Goal: Task Accomplishment & Management: Use online tool/utility

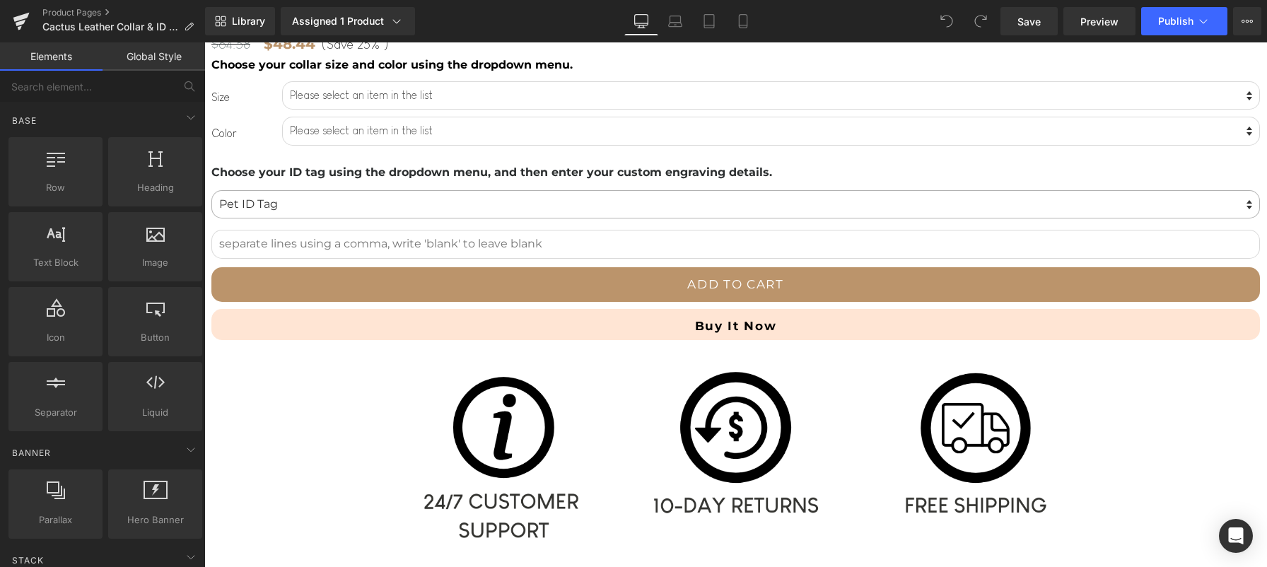
click at [678, 212] on select "Pet ID Tag Cutie with a Booty Bowtie Mama's Boy Daddy's Girl Daddy's Boy [PERSO…" at bounding box center [735, 204] width 1048 height 29
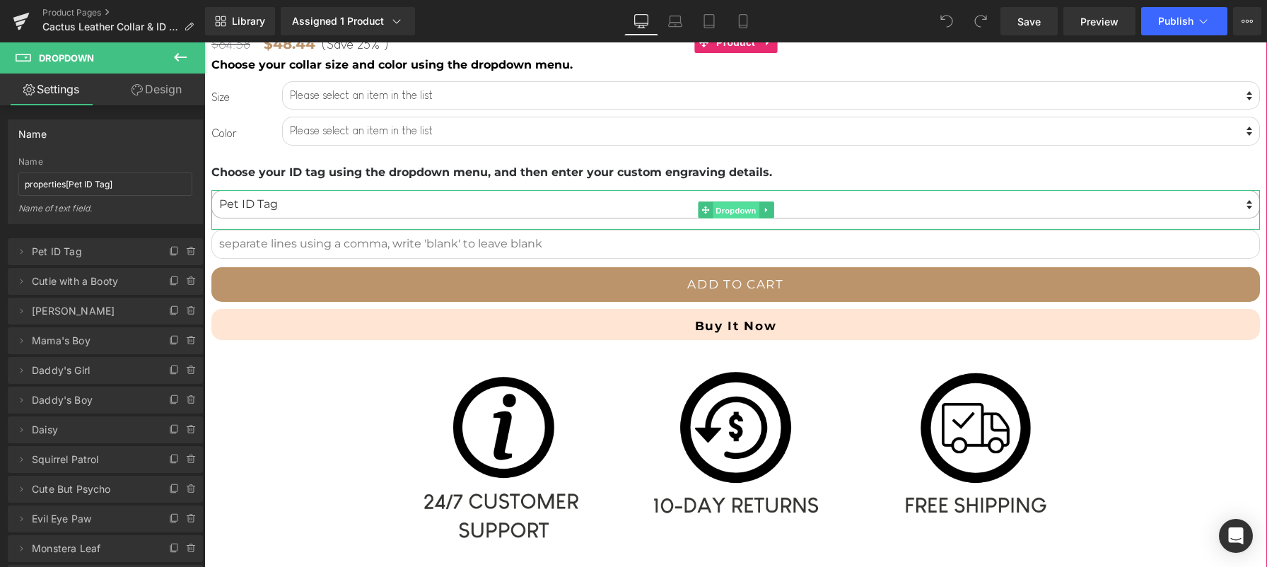
click at [729, 211] on span "Dropdown" at bounding box center [736, 210] width 46 height 17
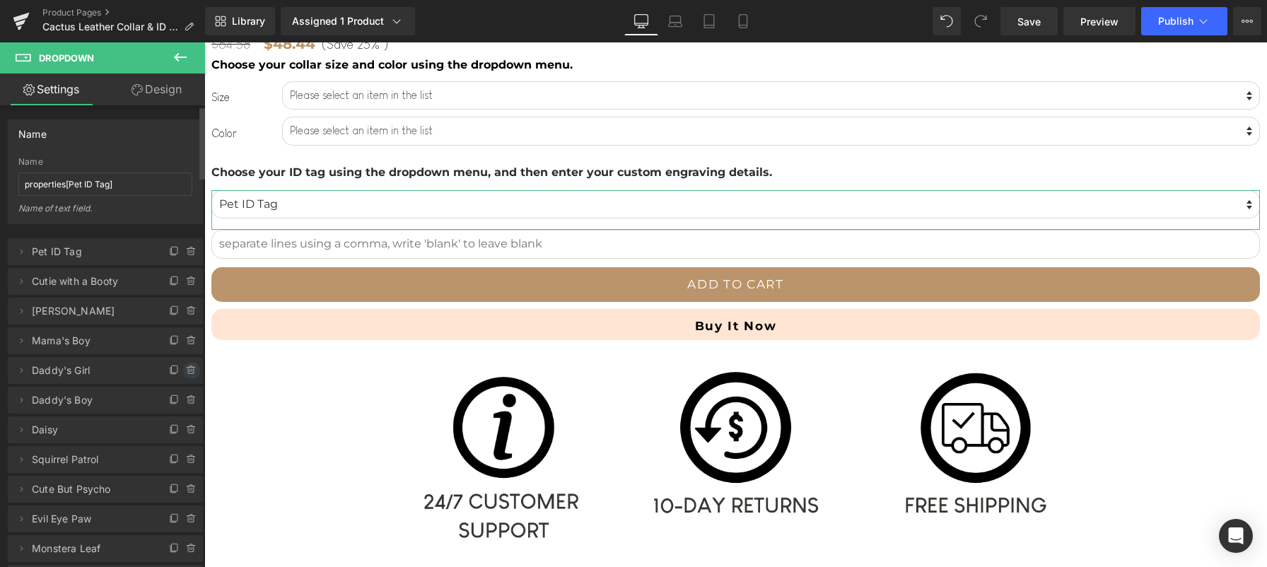
click at [186, 370] on icon at bounding box center [191, 370] width 11 height 11
click at [184, 370] on button "Delete" at bounding box center [176, 371] width 45 height 18
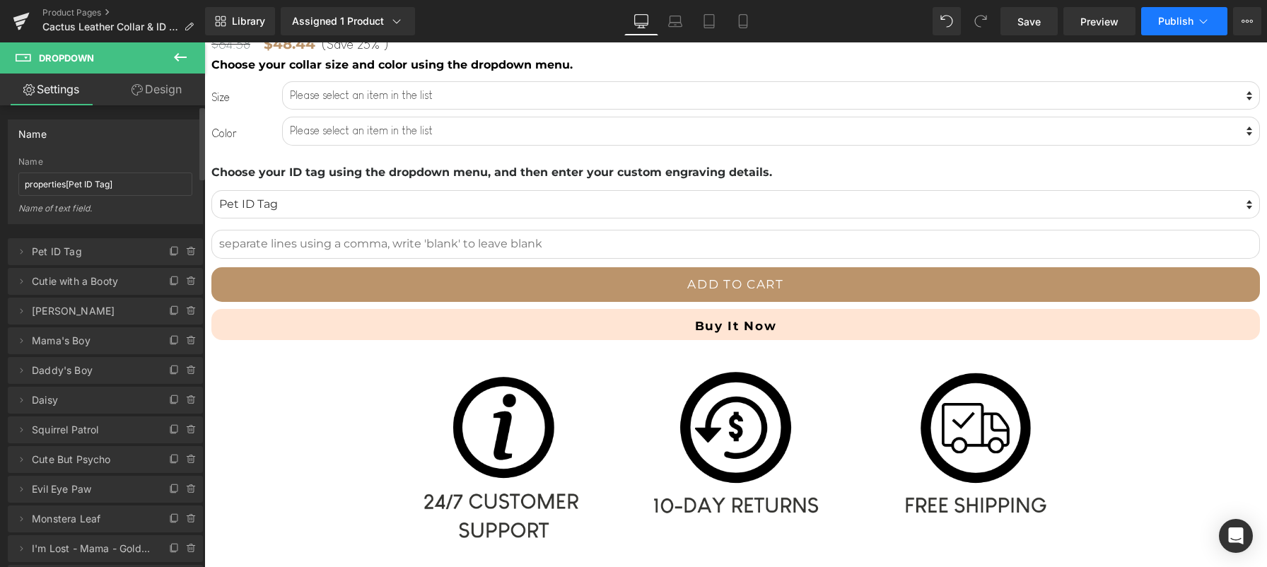
click at [1185, 10] on button "Publish" at bounding box center [1184, 21] width 86 height 28
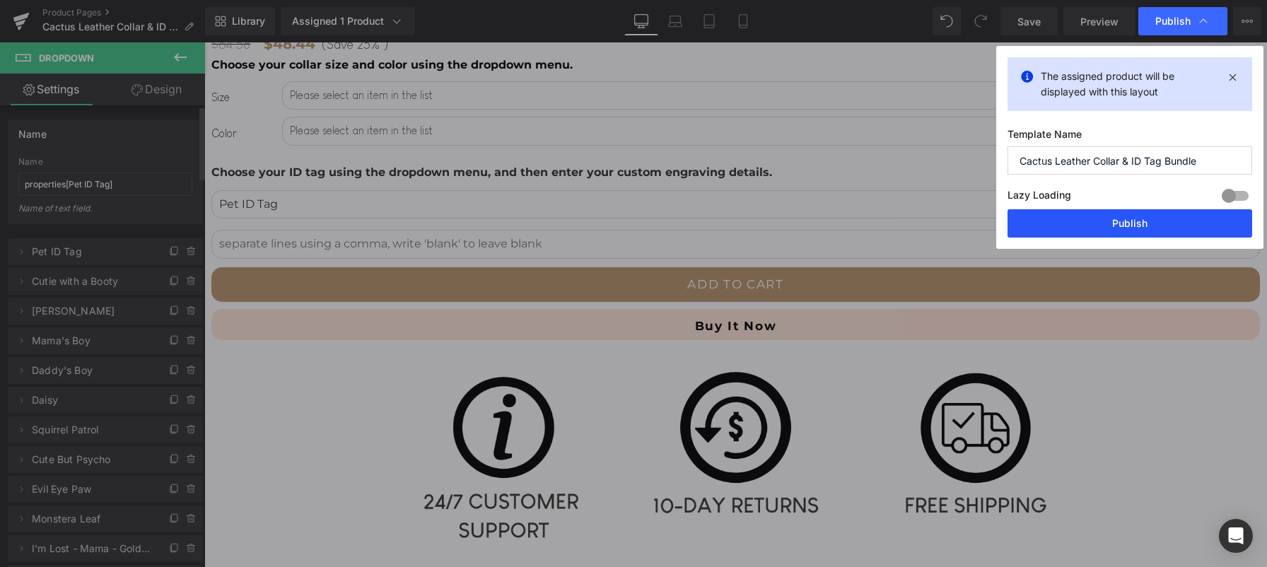
click at [1129, 223] on button "Publish" at bounding box center [1129, 223] width 245 height 28
